Goal: Find contact information: Find contact information

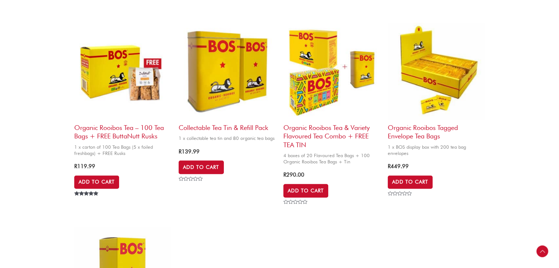
scroll to position [468, 0]
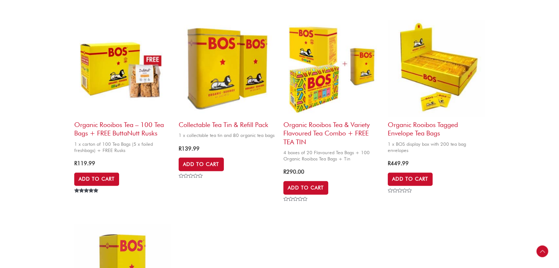
click at [226, 63] on img at bounding box center [227, 68] width 97 height 97
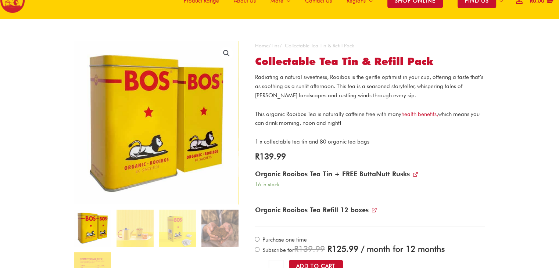
scroll to position [29, 0]
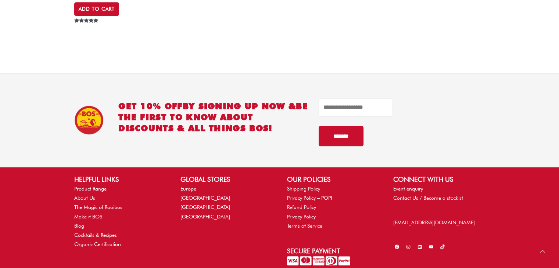
scroll to position [837, 0]
click at [185, 192] on li "Europe" at bounding box center [226, 189] width 92 height 9
click at [185, 188] on link "Europe" at bounding box center [188, 189] width 16 height 6
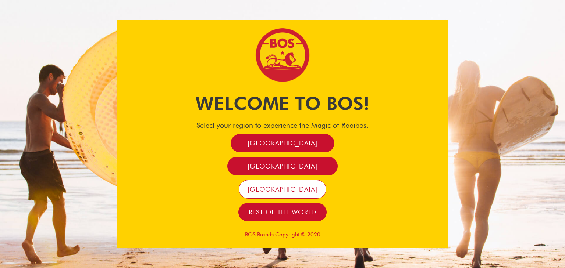
click at [272, 191] on span "[GEOGRAPHIC_DATA]" at bounding box center [282, 189] width 70 height 8
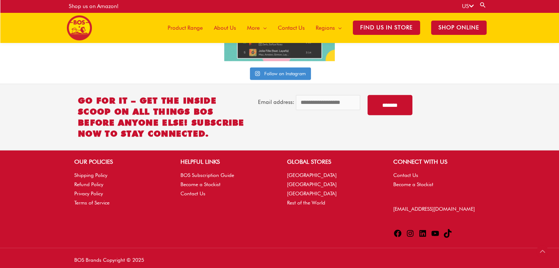
scroll to position [1885, 0]
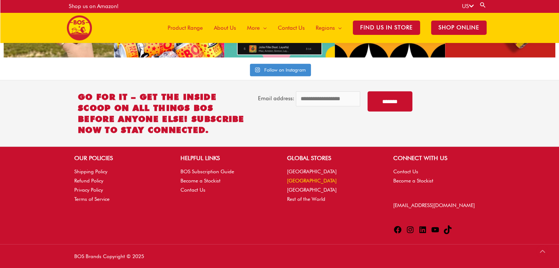
click at [291, 179] on link "[GEOGRAPHIC_DATA]" at bounding box center [312, 181] width 50 height 6
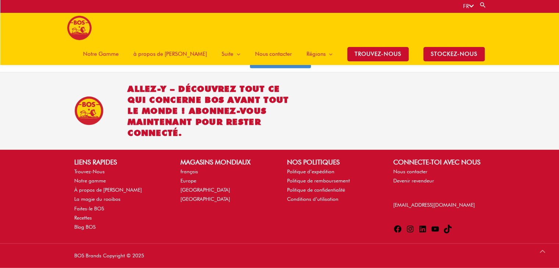
scroll to position [1752, 0]
click at [184, 187] on link "Afrique du Sud" at bounding box center [205, 190] width 50 height 6
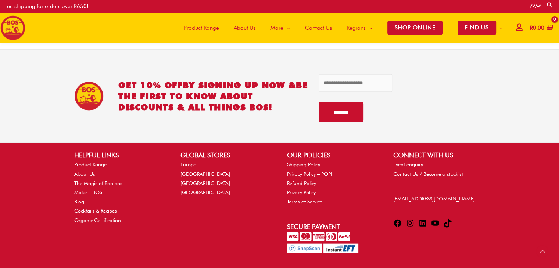
scroll to position [1571, 0]
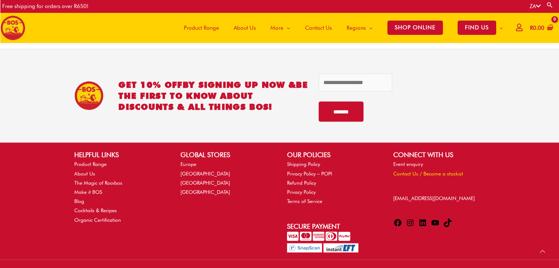
click at [430, 173] on link "Contact Us / Become a stockist" at bounding box center [428, 174] width 70 height 6
